Goal: Find specific page/section: Find specific page/section

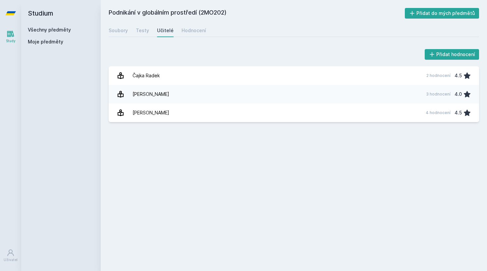
click at [63, 29] on link "Všechny předměty" at bounding box center [49, 30] width 43 height 6
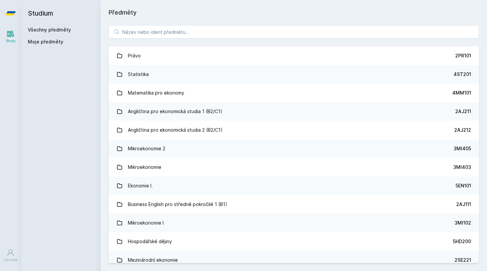
click at [162, 39] on div "Právo 2PR101 Statistika 4ST201 Matematika pro ekonomy 4MM101 Angličtina pro eko…" at bounding box center [294, 144] width 387 height 254
click at [165, 35] on input "search" at bounding box center [294, 31] width 371 height 13
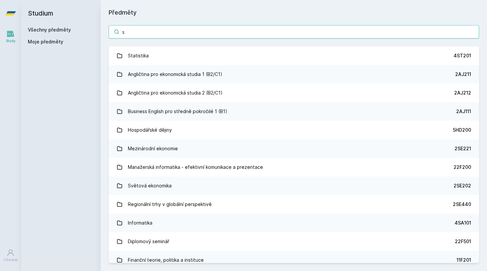
type input "sv"
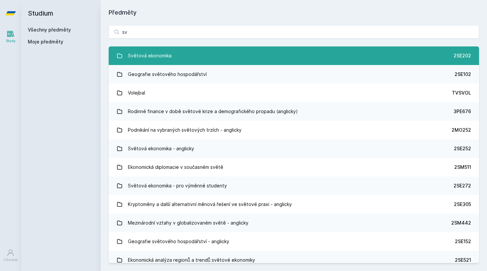
click at [154, 62] on div "Světová ekonomika" at bounding box center [150, 55] width 44 height 13
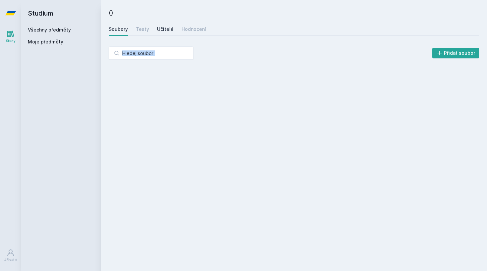
click at [160, 29] on div "Učitelé" at bounding box center [165, 29] width 17 height 7
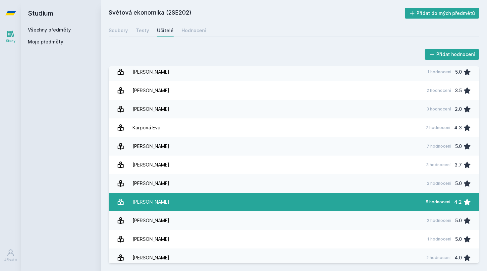
scroll to position [170, 0]
click at [169, 201] on link "[PERSON_NAME] 5 hodnocení 4.2" at bounding box center [294, 202] width 371 height 19
